Goal: Go to known website: Access a specific website the user already knows

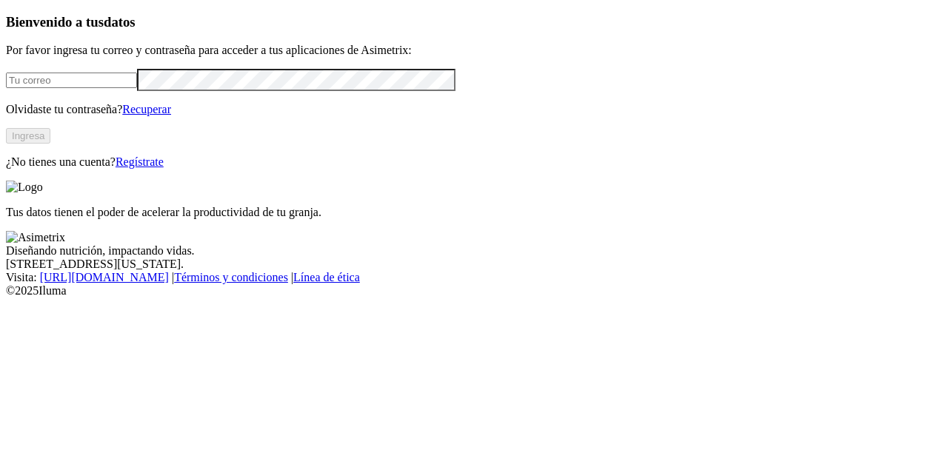
type input "[PERSON_NAME][EMAIL_ADDRESS][PERSON_NAME][DOMAIN_NAME]"
click at [50, 144] on button "Ingresa" at bounding box center [28, 136] width 44 height 16
